Goal: Information Seeking & Learning: Find specific fact

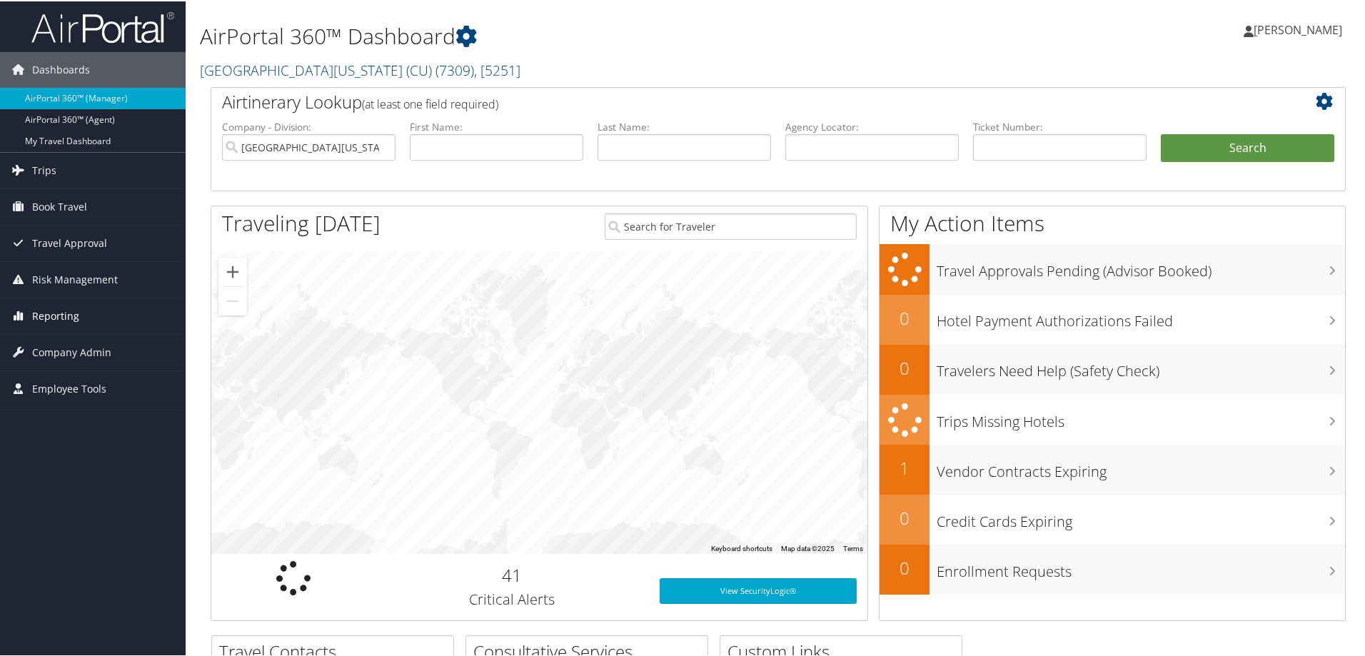
click at [44, 318] on span "Reporting" at bounding box center [55, 315] width 47 height 36
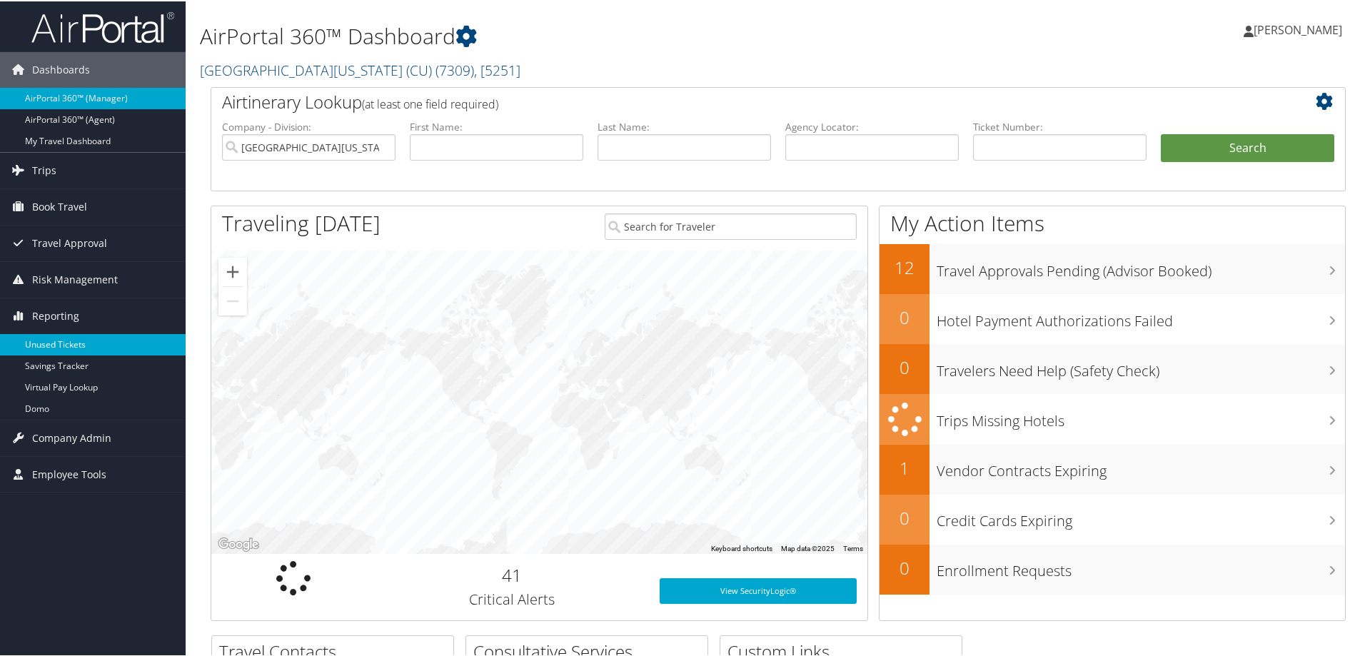
click at [49, 338] on link "Unused Tickets" at bounding box center [93, 343] width 186 height 21
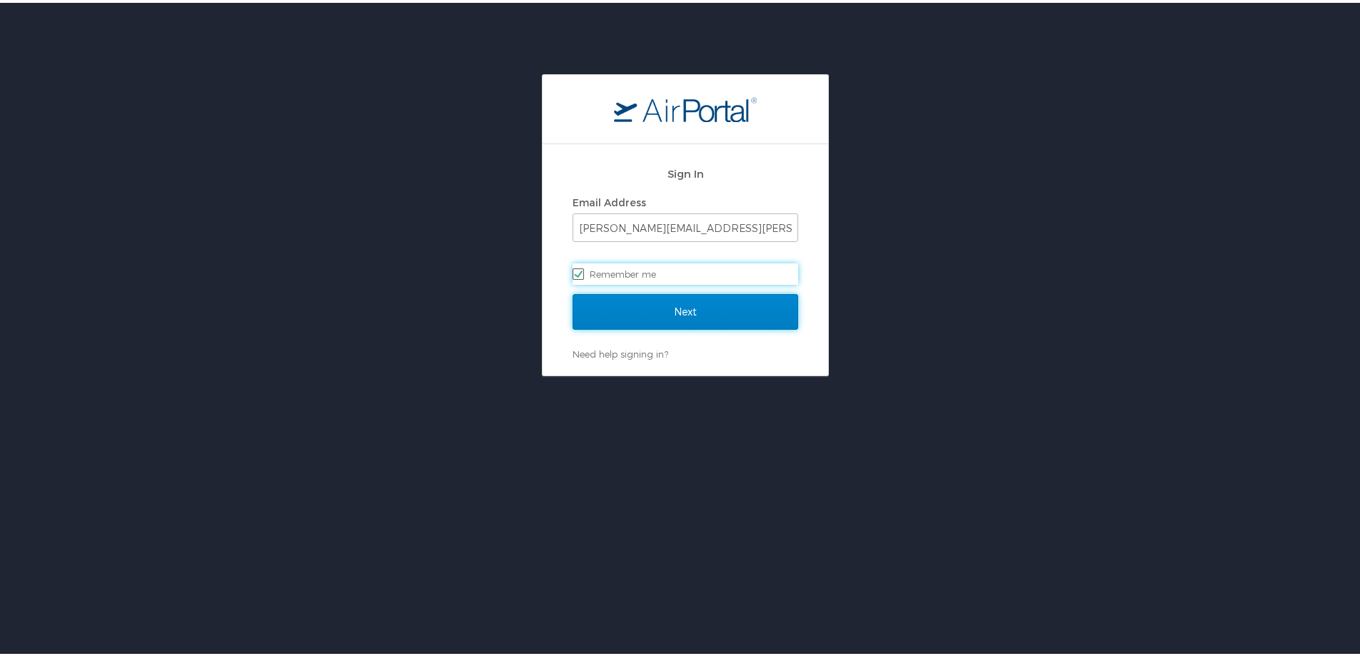
click at [647, 315] on input "Next" at bounding box center [685, 309] width 226 height 36
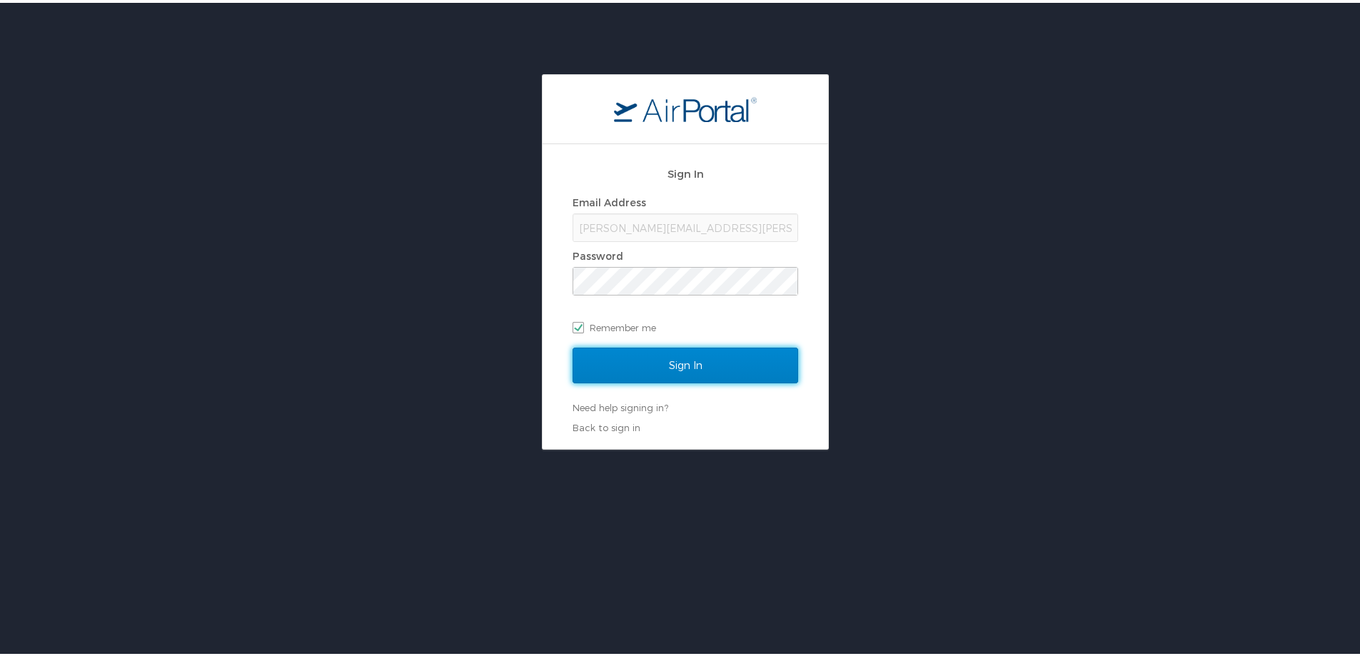
click at [647, 350] on input "Sign In" at bounding box center [685, 363] width 226 height 36
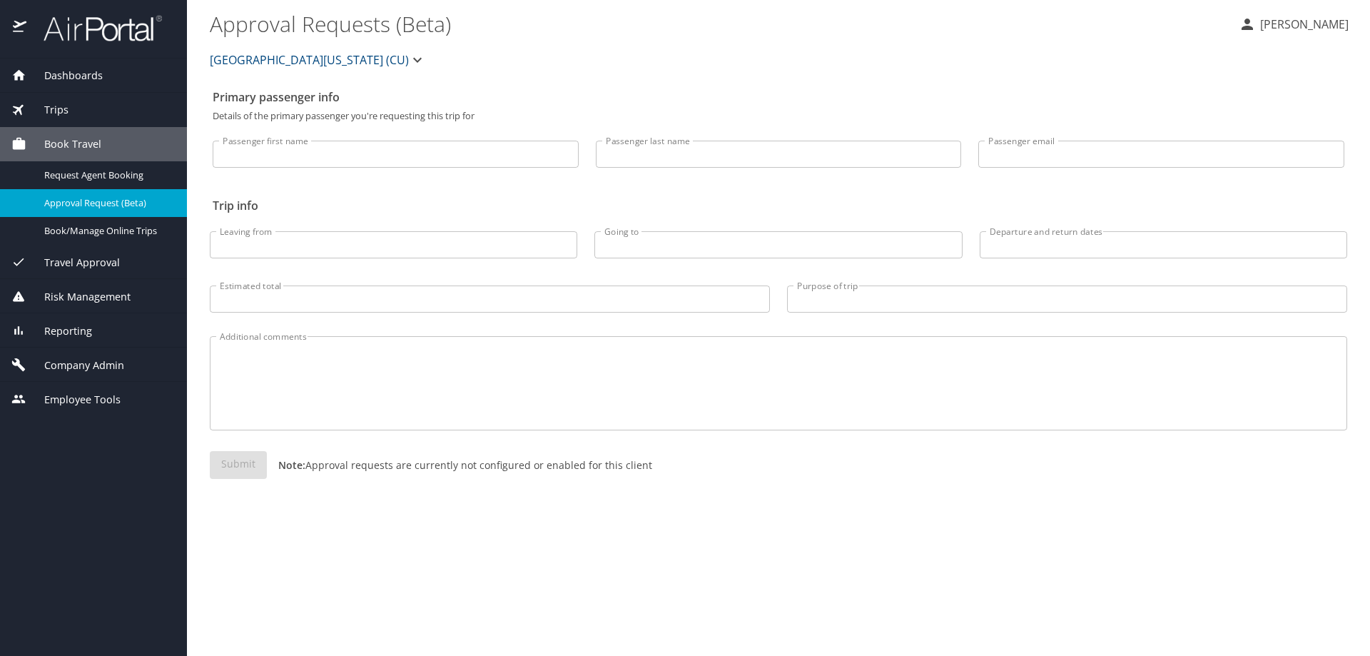
click at [76, 332] on span "Reporting" at bounding box center [59, 331] width 66 height 16
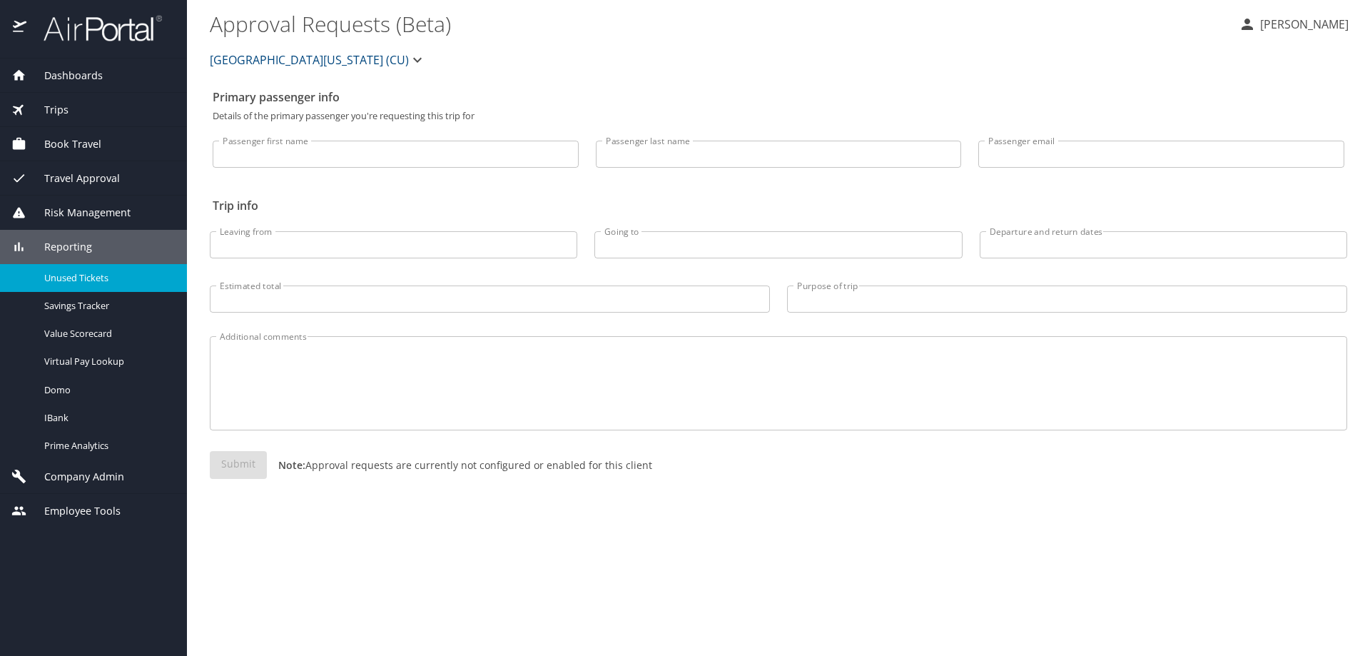
click at [90, 281] on span "Unused Tickets" at bounding box center [107, 278] width 126 height 14
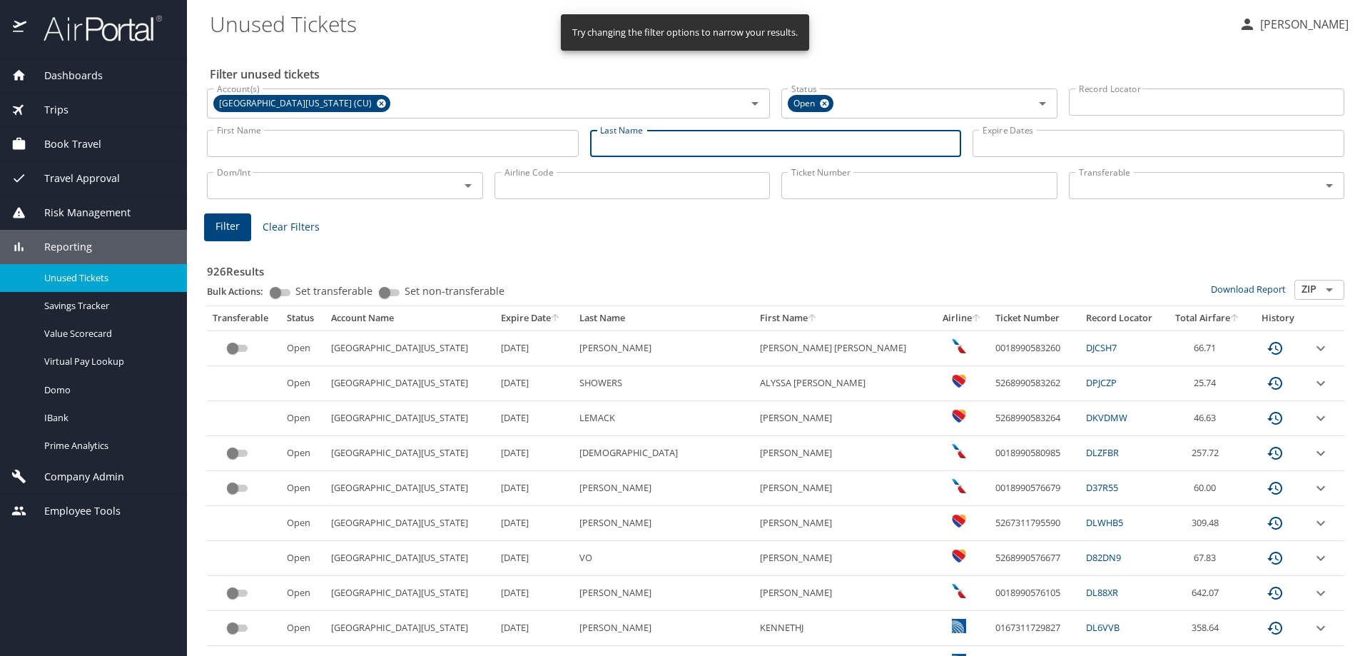
click at [625, 141] on input "Last Name" at bounding box center [776, 143] width 372 height 27
type input "Greenbaum"
click at [238, 228] on span "Filter" at bounding box center [228, 227] width 24 height 18
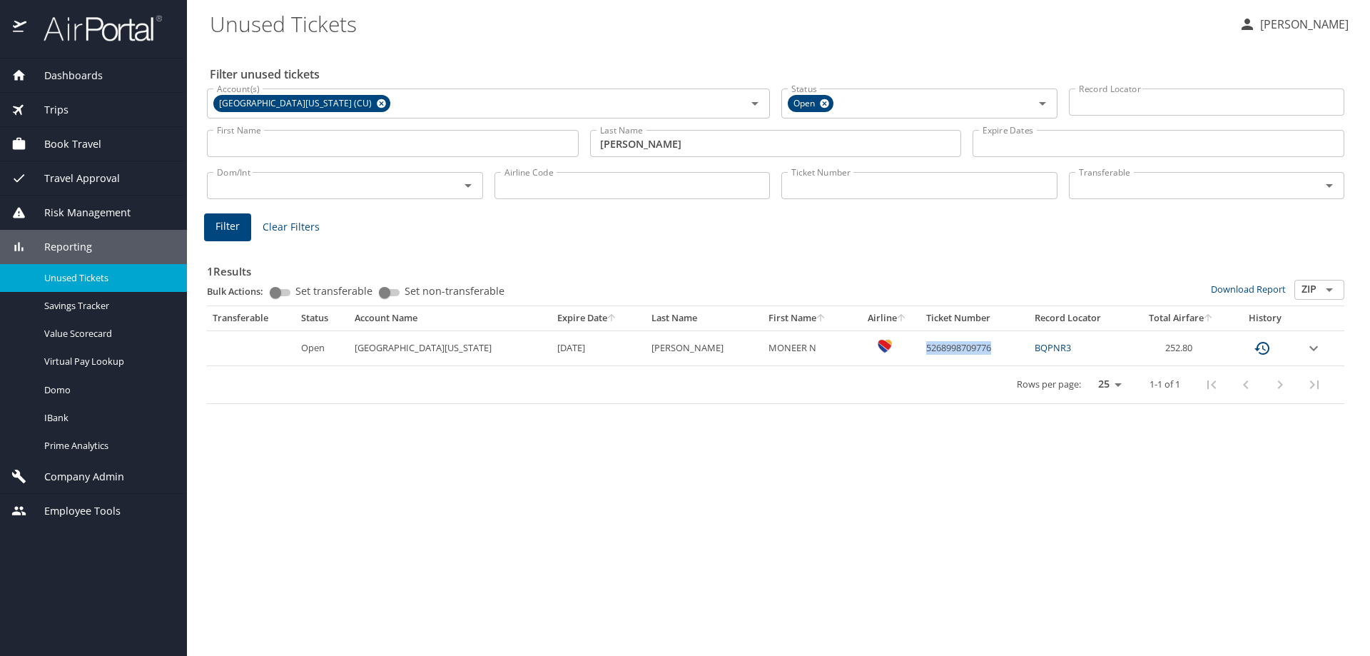
drag, startPoint x: 984, startPoint y: 350, endPoint x: 905, endPoint y: 347, distance: 78.6
click at [921, 347] on td "5268998709776" at bounding box center [975, 347] width 108 height 35
copy td "5268998709776"
